Goal: Ask a question

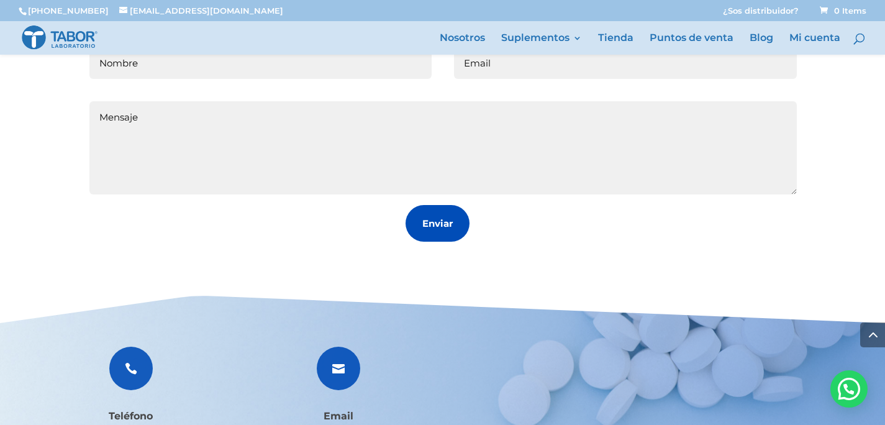
scroll to position [1770, 0]
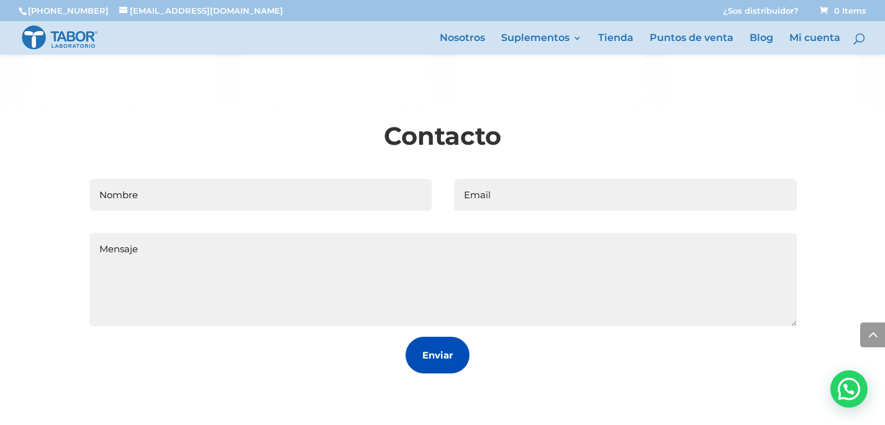
click at [313, 195] on input "Nombre" at bounding box center [260, 195] width 343 height 32
type input "I"
type input "NACHO"
click at [533, 211] on input "Email" at bounding box center [625, 195] width 343 height 32
type input "[EMAIL_ADDRESS][DOMAIN_NAME]"
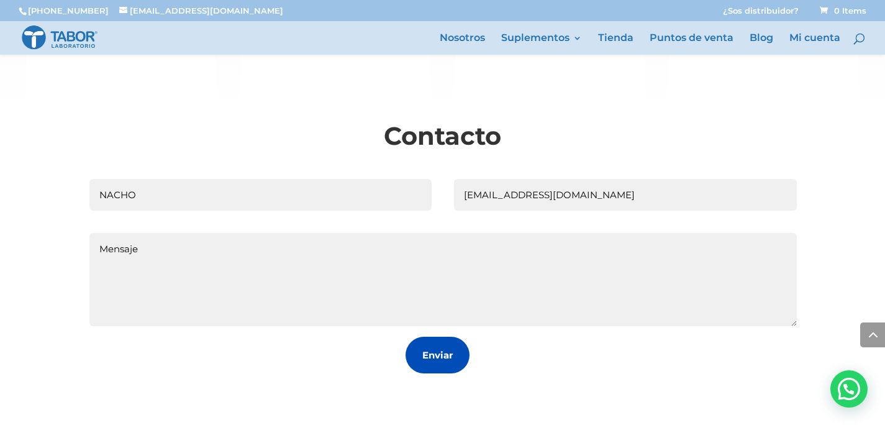
click at [425, 261] on textarea "Mensaje" at bounding box center [442, 279] width 707 height 93
type textarea "Me gustaría saber si fabrican creatina en [GEOGRAPHIC_DATA]."
click at [415, 356] on button "Enviar" at bounding box center [438, 355] width 64 height 37
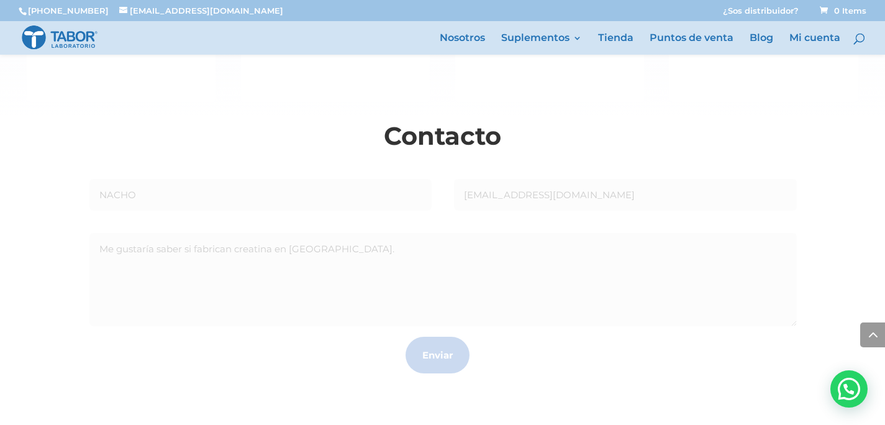
click at [433, 353] on button "Enviar" at bounding box center [438, 355] width 64 height 37
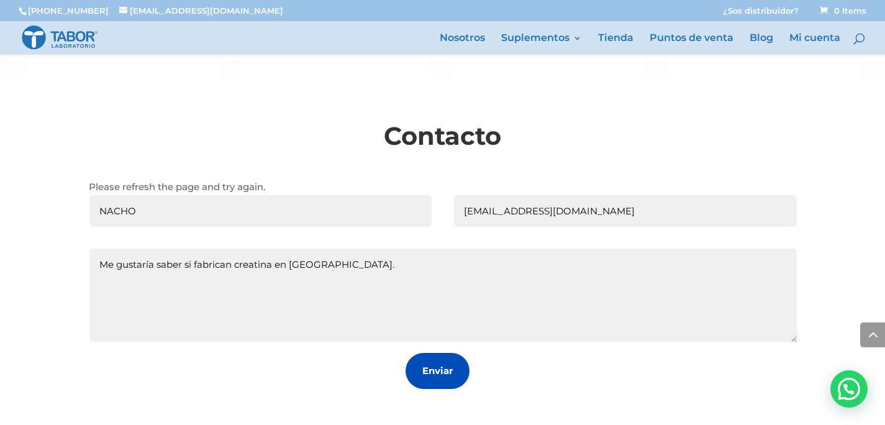
scroll to position [1771, 0]
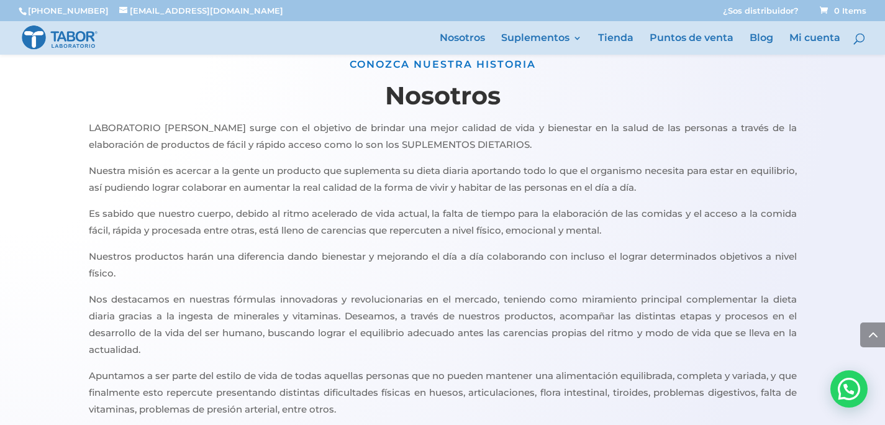
click at [488, 127] on div "CONOZCA NUESTRA HISTORIA Nosotros LABORATORIO [PERSON_NAME] surge con el objeti…" at bounding box center [443, 258] width 708 height 403
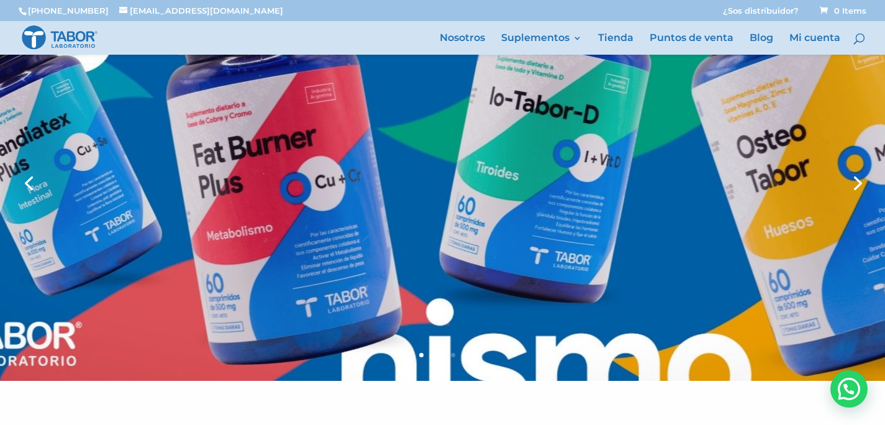
scroll to position [0, 0]
